Goal: Find specific page/section: Find specific page/section

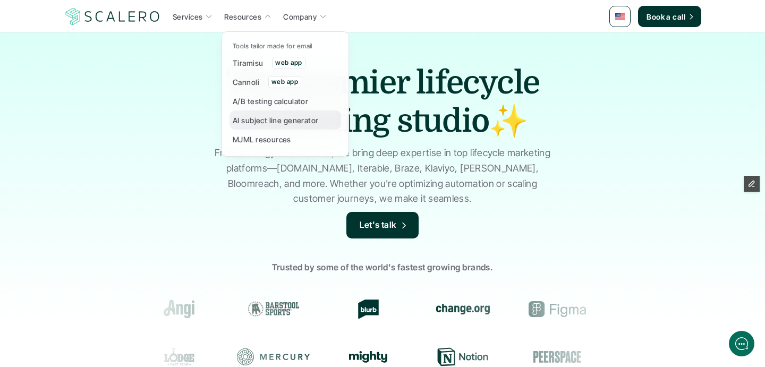
click at [251, 116] on p "AI subject line generator" at bounding box center [276, 120] width 86 height 11
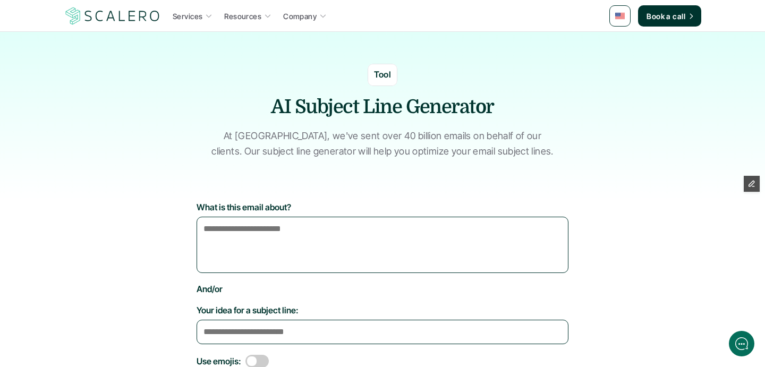
click at [268, 139] on p "At [GEOGRAPHIC_DATA], we've sent over 40 billion emails on behalf of our client…" at bounding box center [383, 144] width 346 height 31
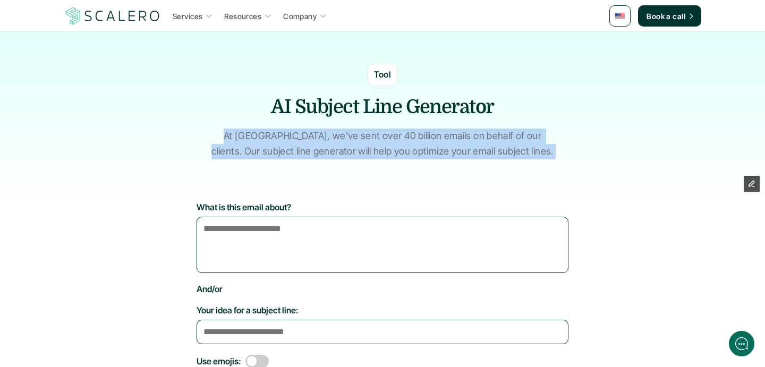
click at [268, 139] on p "At [GEOGRAPHIC_DATA], we've sent over 40 billion emails on behalf of our client…" at bounding box center [383, 144] width 346 height 31
copy p "At [GEOGRAPHIC_DATA], we've sent over 40 billion emails on behalf of our client…"
click at [70, 14] on img at bounding box center [113, 16] width 98 height 20
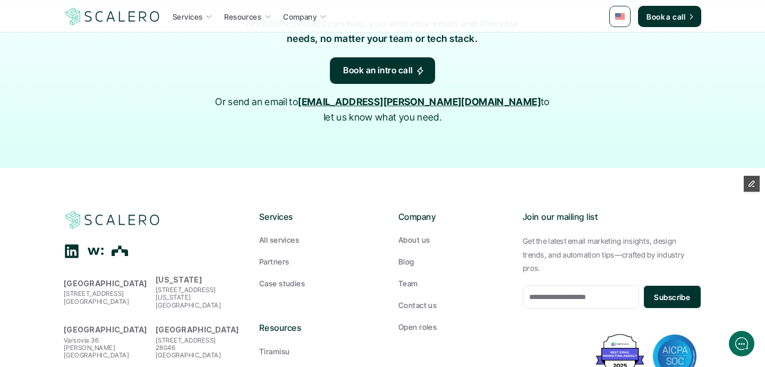
scroll to position [1820, 0]
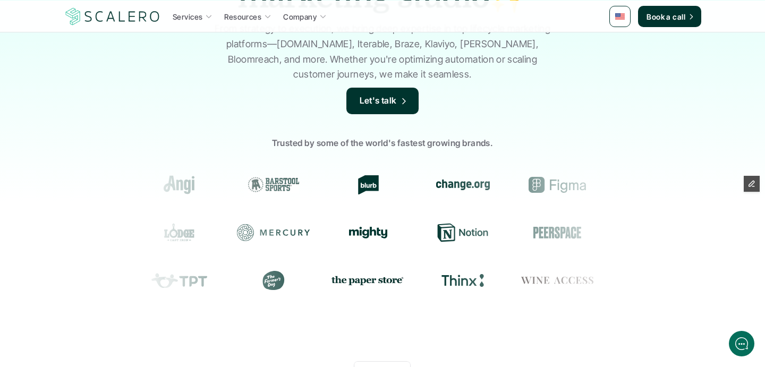
scroll to position [118, 0]
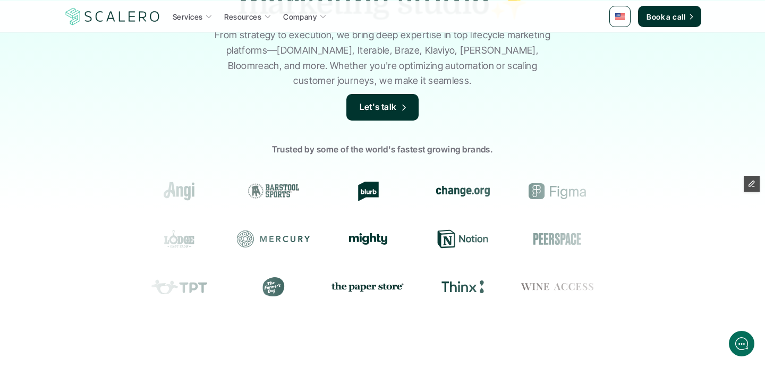
click at [232, 150] on p "Trusted by some of the world's fastest growing brands." at bounding box center [382, 150] width 765 height 14
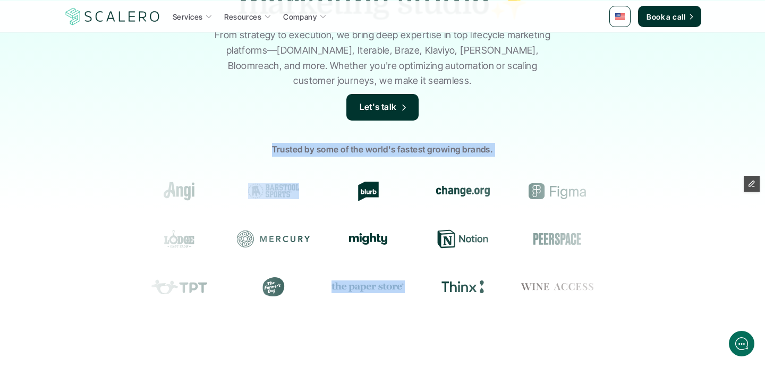
drag, startPoint x: 232, startPoint y: 150, endPoint x: 623, endPoint y: 296, distance: 417.5
click at [613, 296] on div "Trusted by some of the world's fastest growing brands." at bounding box center [382, 227] width 765 height 202
click at [164, 135] on div "Trusted by some of the world's fastest growing brands." at bounding box center [382, 227] width 765 height 202
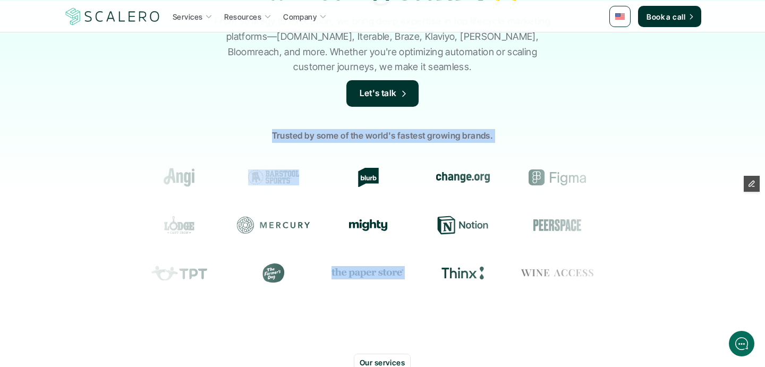
scroll to position [0, 0]
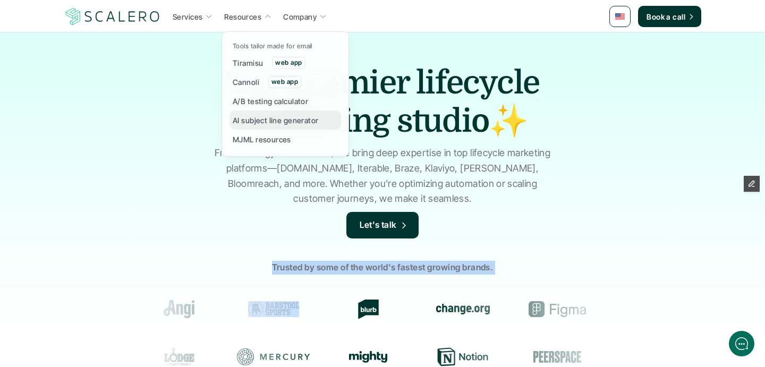
click at [257, 119] on p "AI subject line generator" at bounding box center [276, 120] width 86 height 11
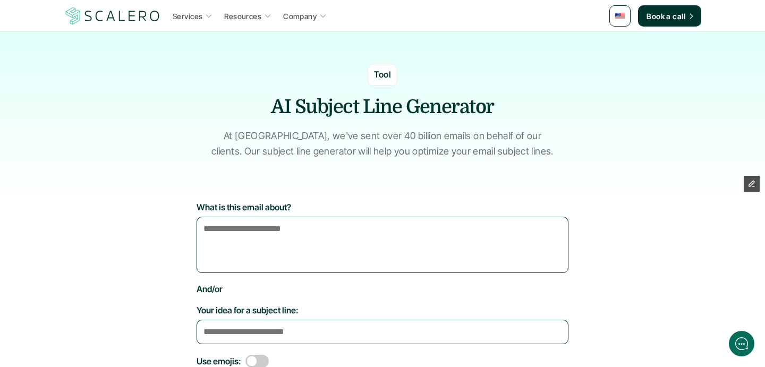
click at [78, 20] on img at bounding box center [113, 16] width 98 height 20
